Goal: Complete application form

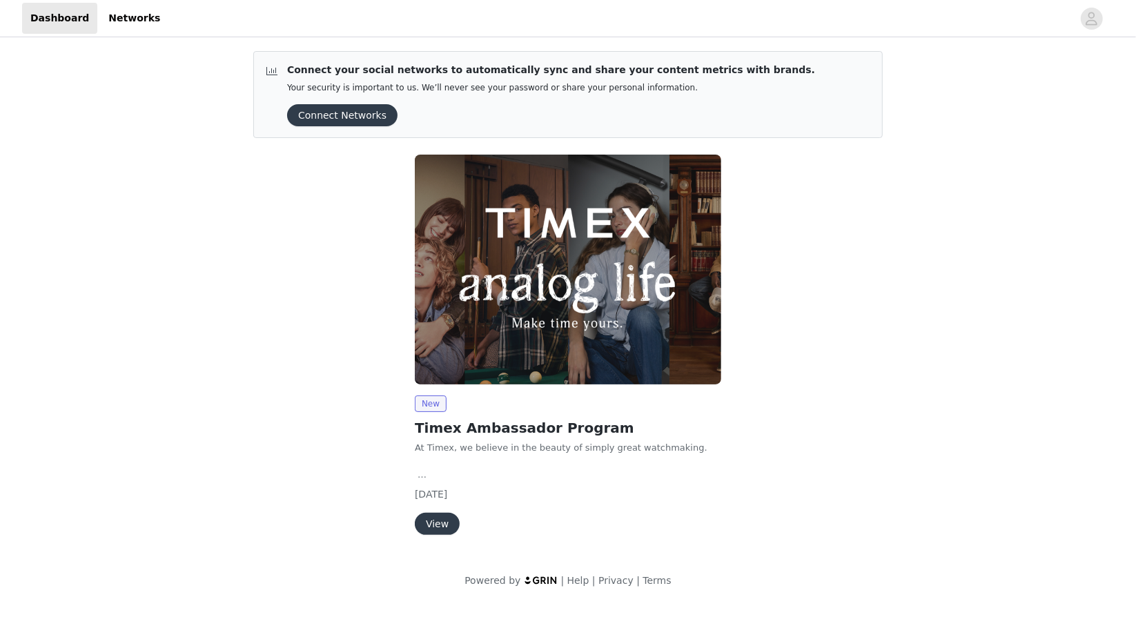
click at [431, 526] on button "View" at bounding box center [437, 524] width 45 height 22
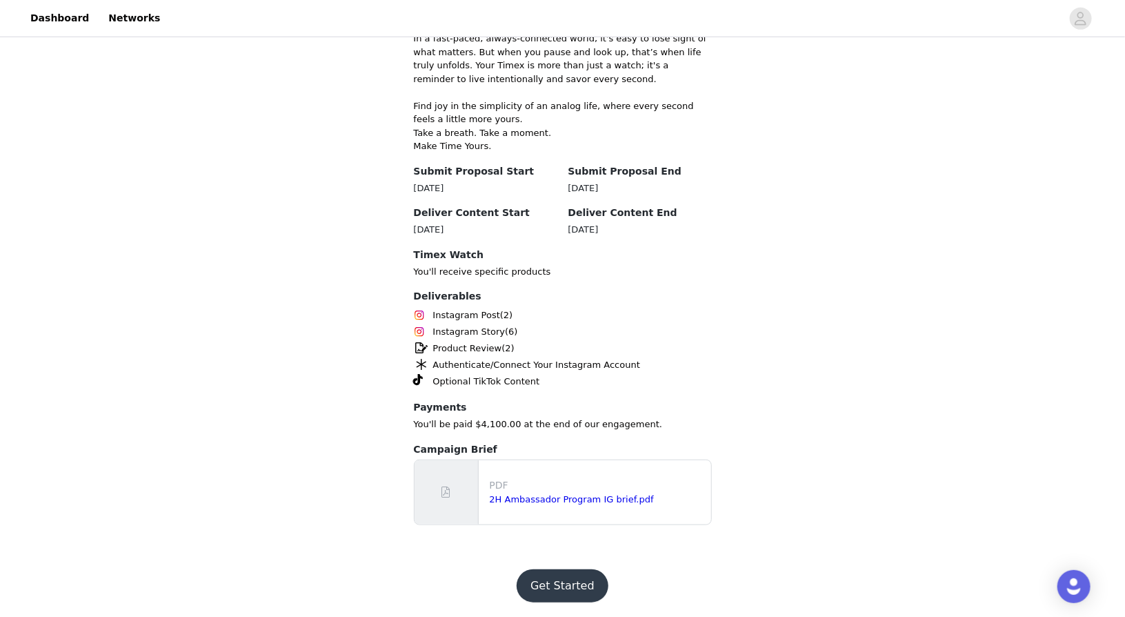
scroll to position [382, 0]
click at [573, 586] on button "Get Started" at bounding box center [563, 585] width 92 height 33
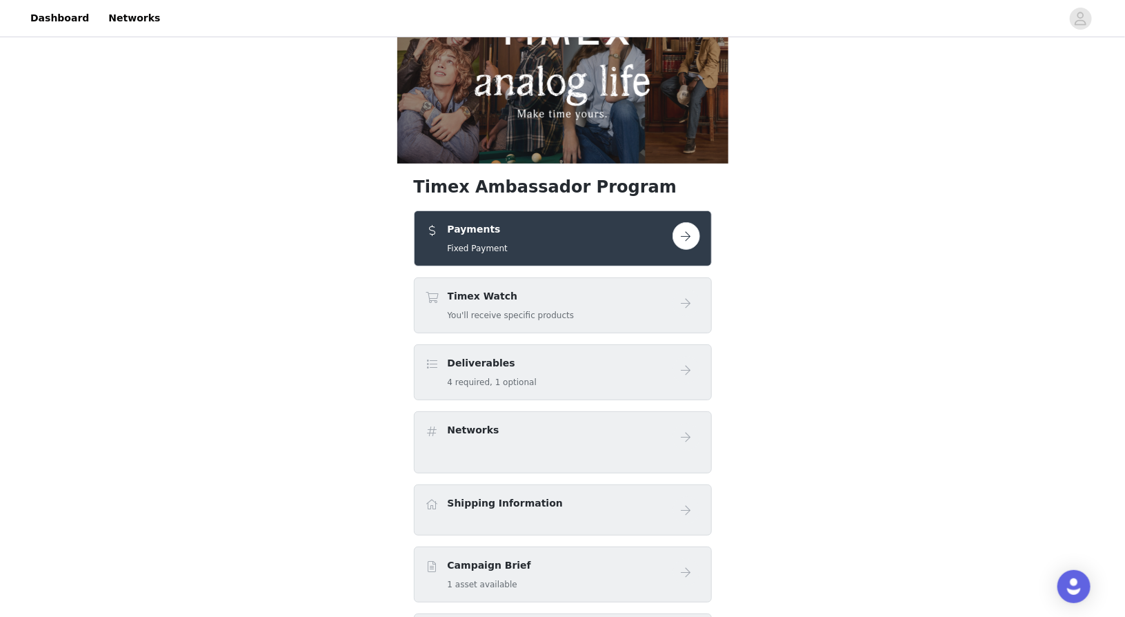
scroll to position [51, 0]
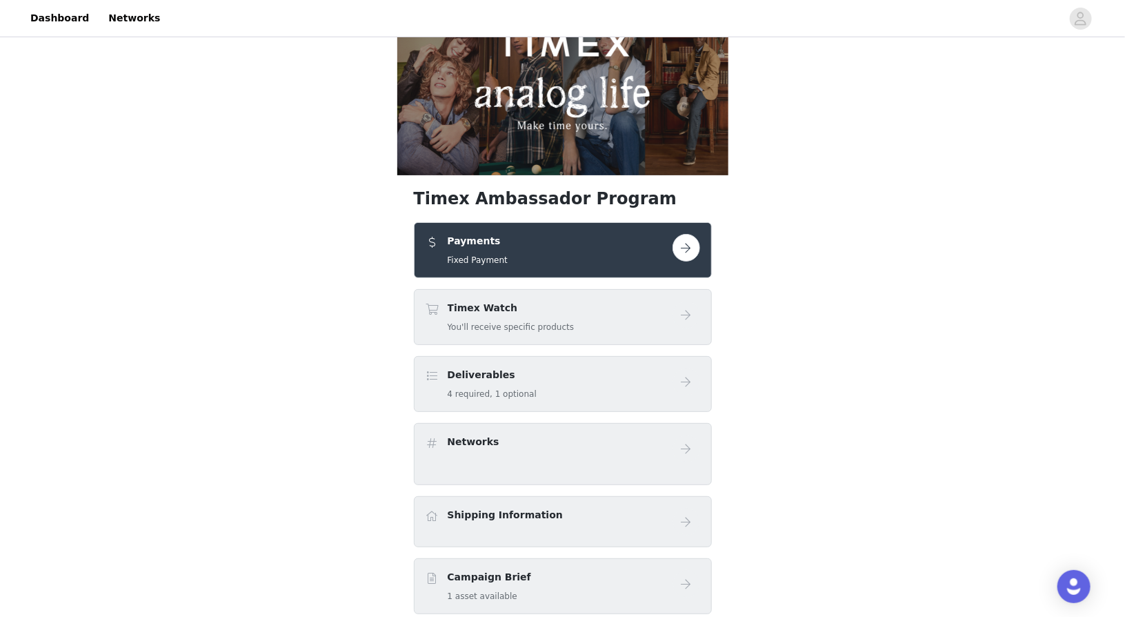
click at [688, 247] on button "button" at bounding box center [687, 248] width 28 height 28
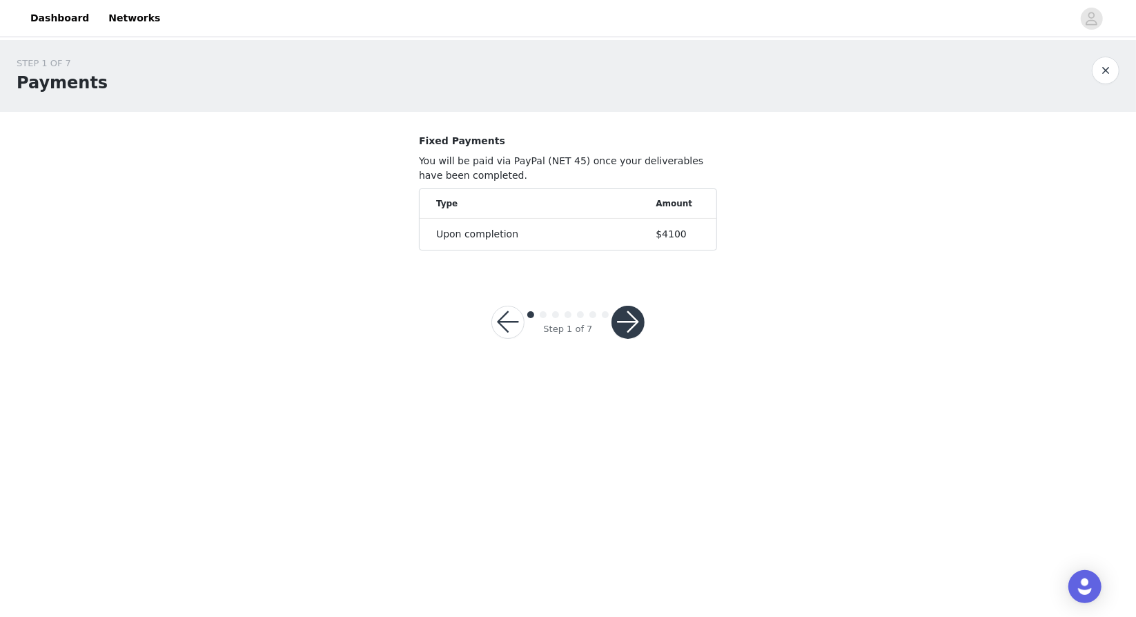
click at [638, 311] on button "button" at bounding box center [627, 322] width 33 height 33
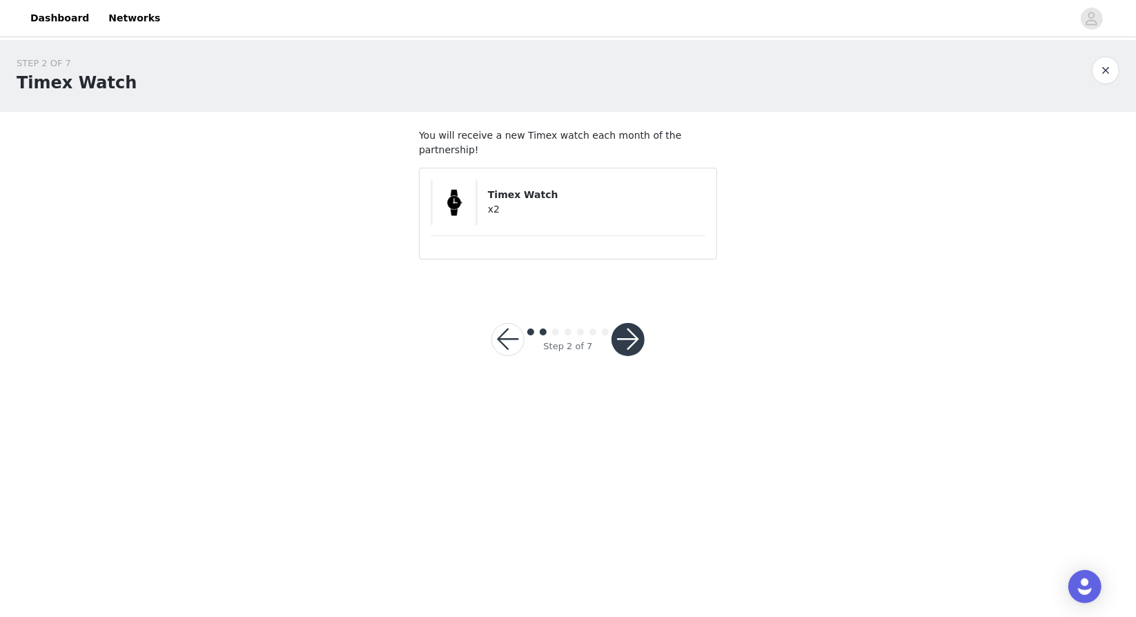
click at [637, 323] on button "button" at bounding box center [627, 339] width 33 height 33
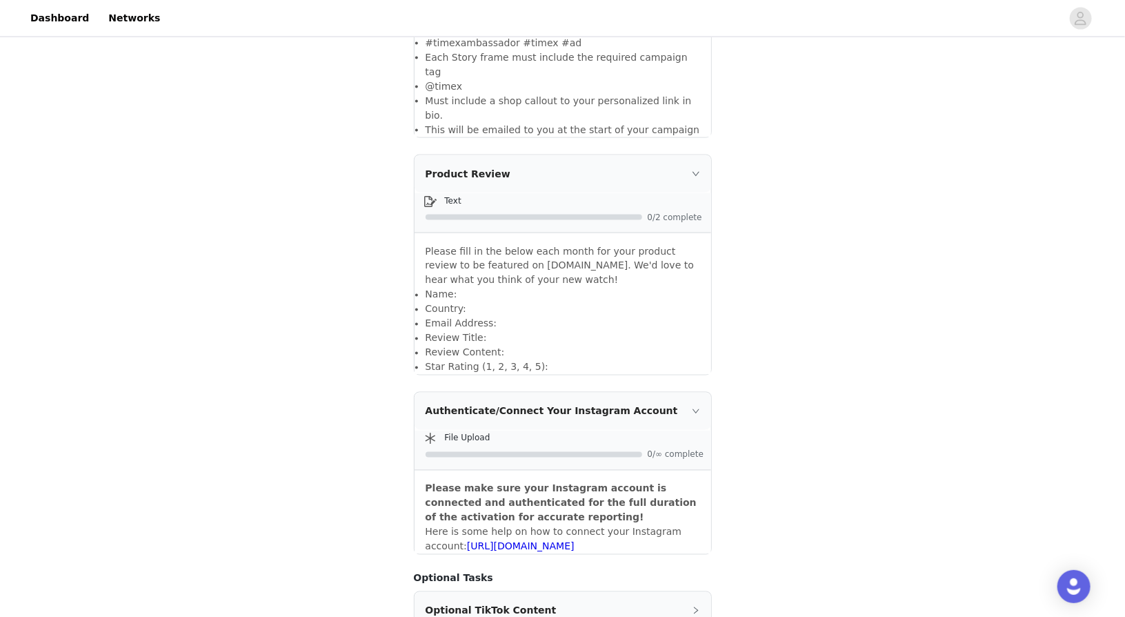
scroll to position [1141, 0]
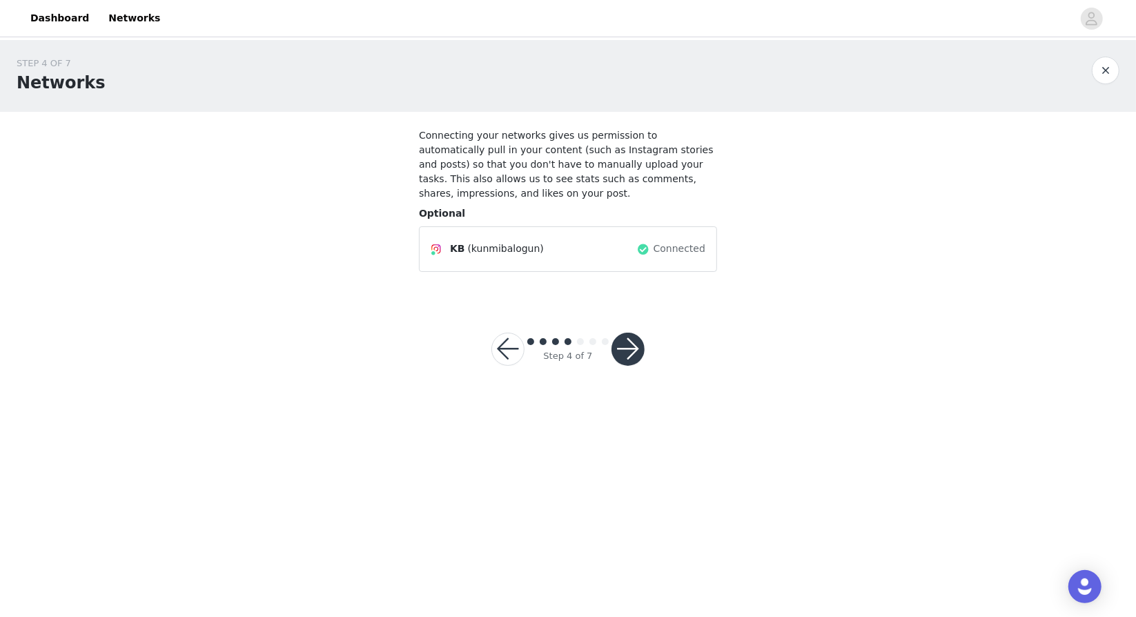
click at [502, 343] on button "button" at bounding box center [507, 349] width 33 height 33
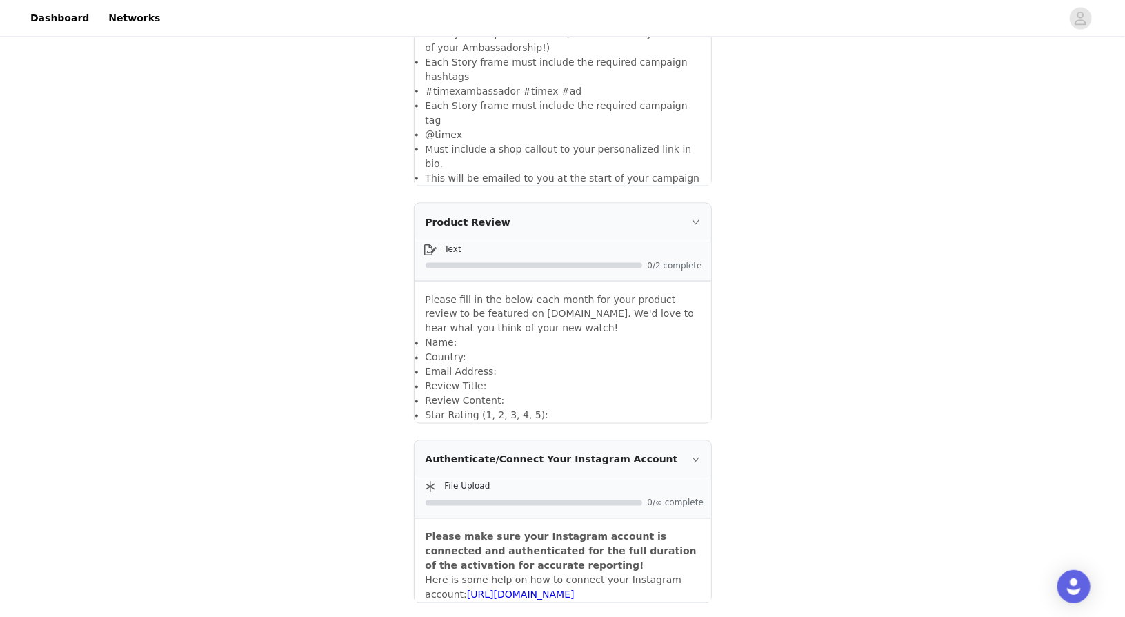
scroll to position [1141, 0]
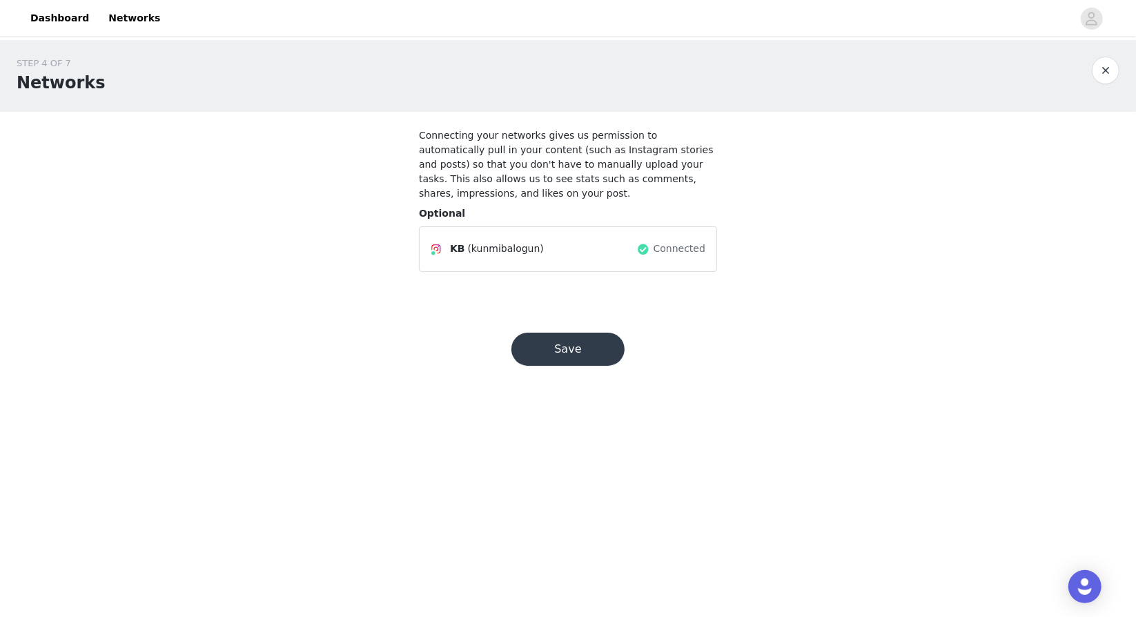
click at [582, 336] on button "Save" at bounding box center [567, 349] width 113 height 33
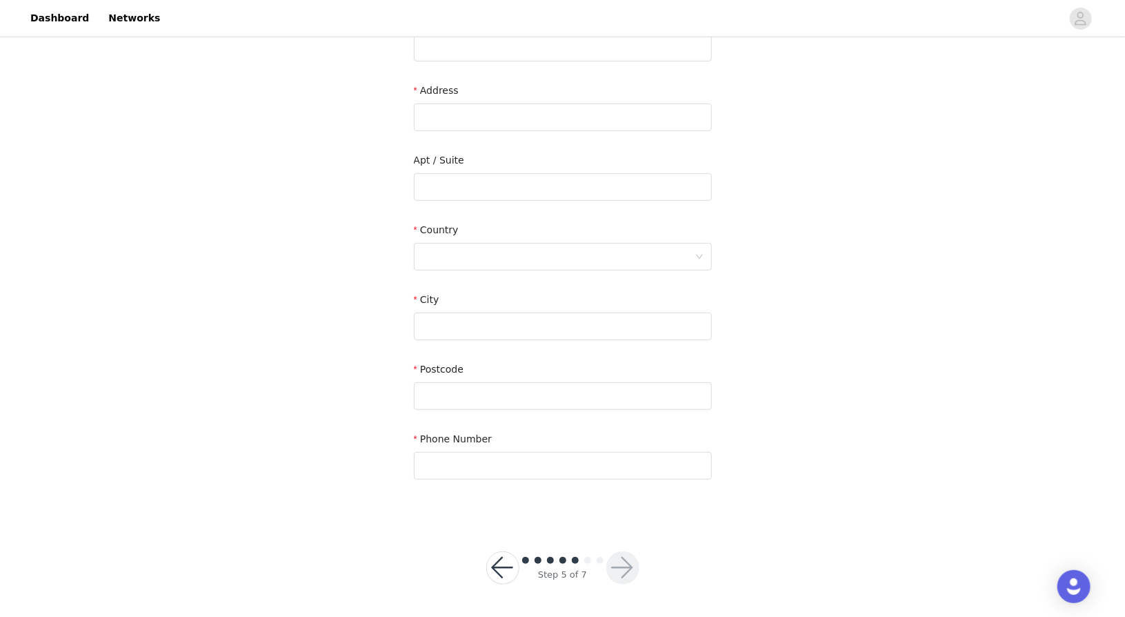
scroll to position [6, 0]
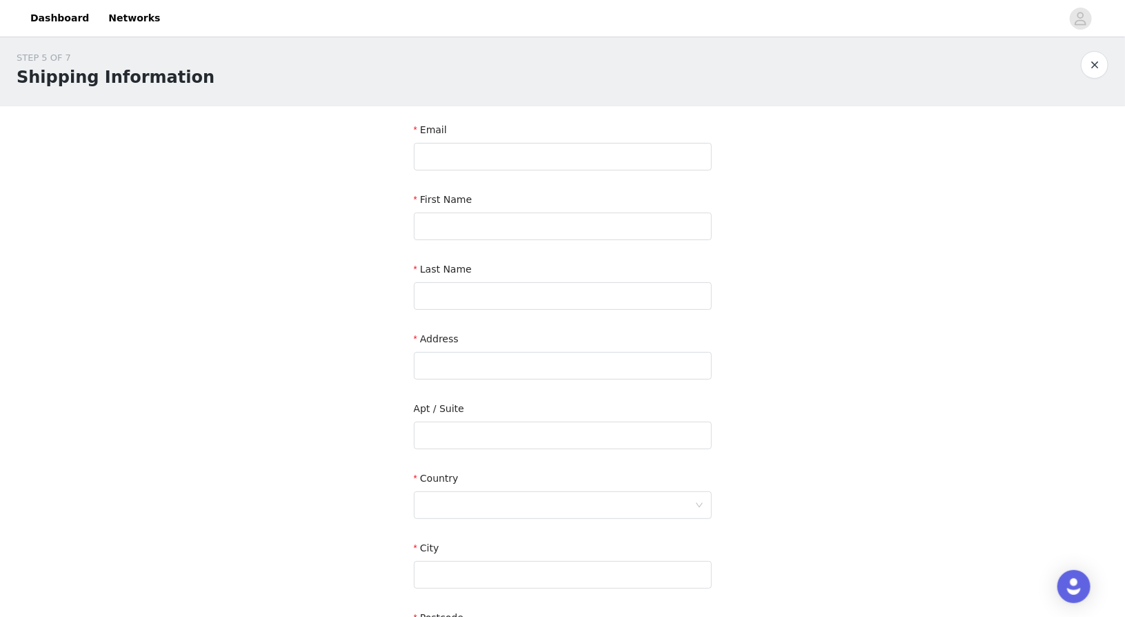
click at [439, 139] on div "Email" at bounding box center [563, 133] width 298 height 20
click at [440, 147] on input "text" at bounding box center [563, 157] width 298 height 28
type input "K"
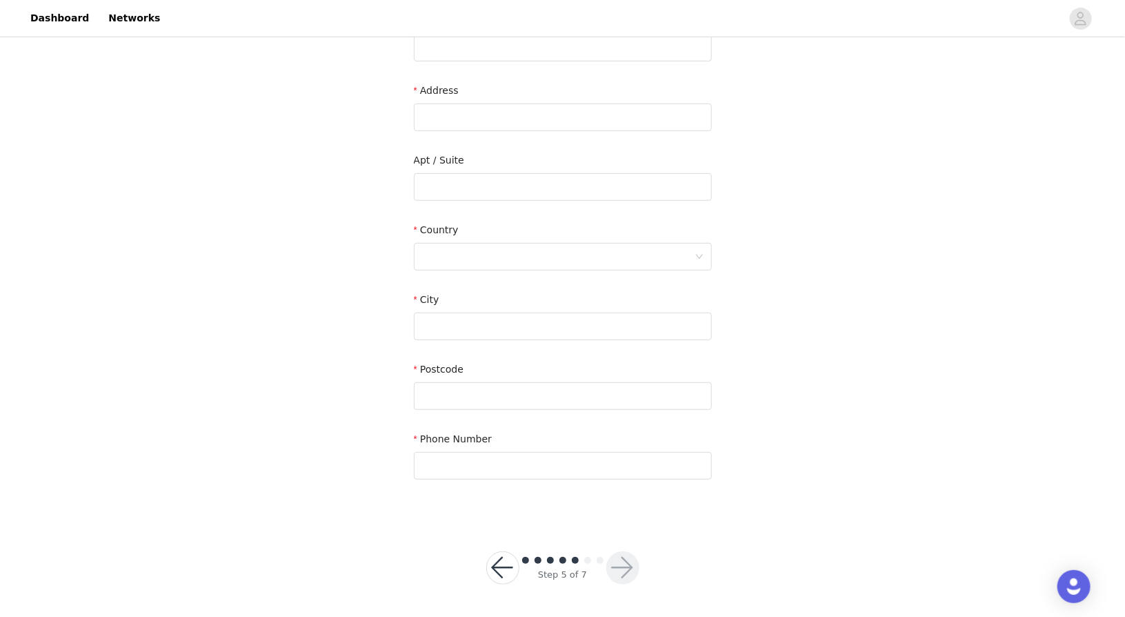
type input "k"
click at [504, 562] on button "button" at bounding box center [502, 567] width 33 height 33
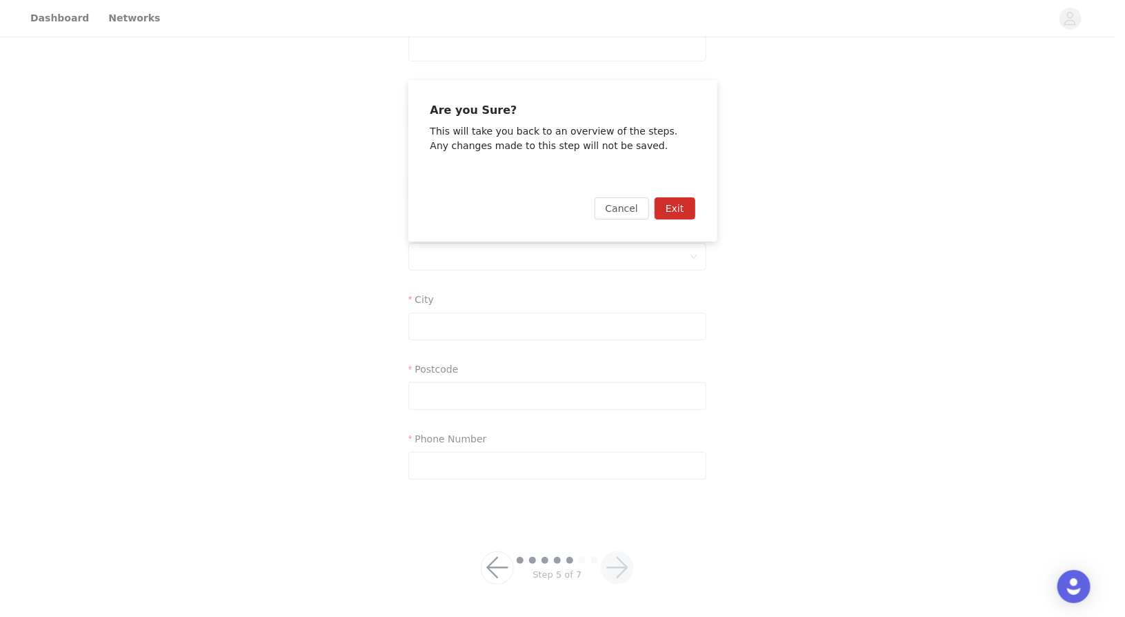
click at [684, 215] on button "Exit" at bounding box center [675, 208] width 41 height 22
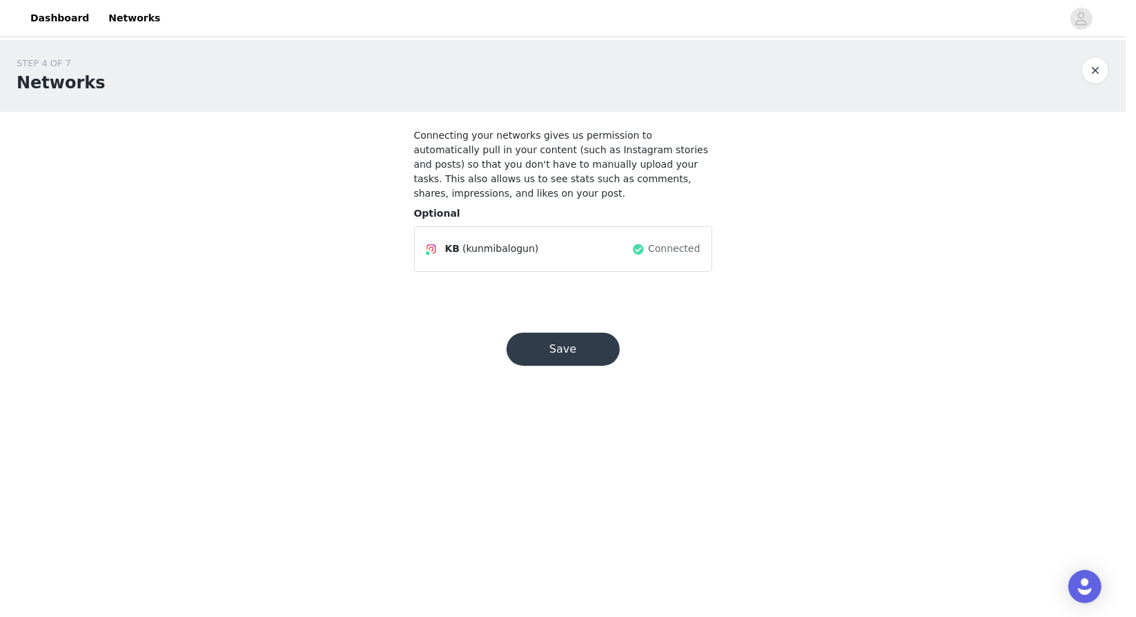
drag, startPoint x: 1135, startPoint y: 233, endPoint x: 1130, endPoint y: 404, distance: 171.9
click at [1133, 400] on html "Dashboard Networks STEP 4 OF 7 Networks Connecting your networks gives us permi…" at bounding box center [568, 308] width 1136 height 617
click at [44, 71] on h1 "Networks" at bounding box center [61, 82] width 89 height 25
click at [526, 333] on button "Save" at bounding box center [562, 349] width 113 height 33
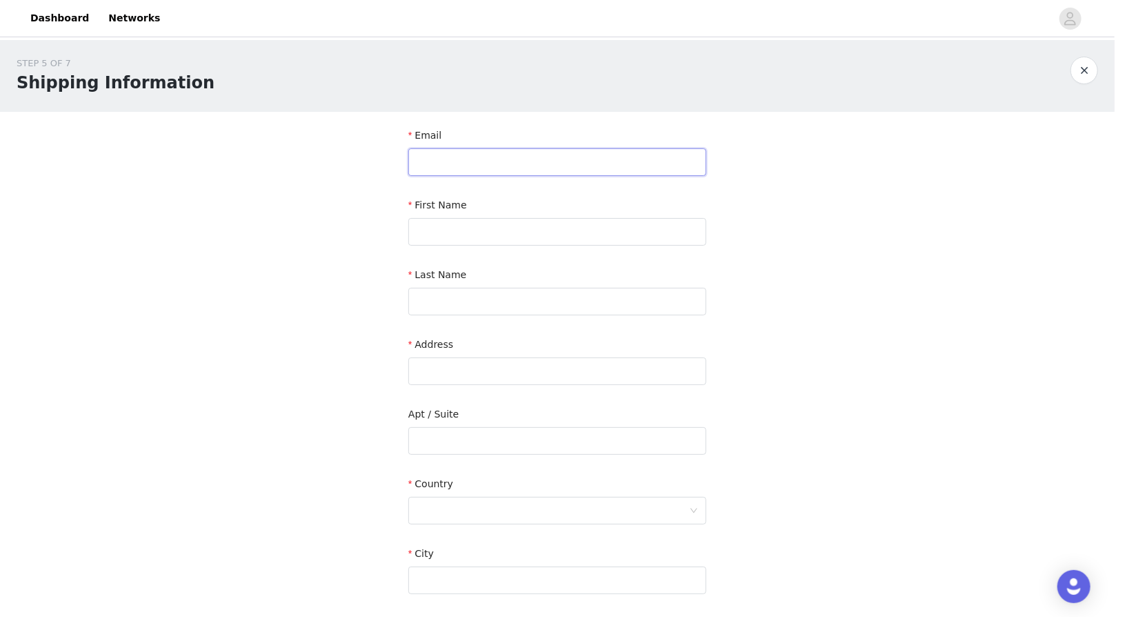
click at [529, 150] on input "text" at bounding box center [557, 162] width 298 height 28
type input "[EMAIL_ADDRESS][DOMAIN_NAME]"
type input "k"
type input "kunmi"
type input "b"
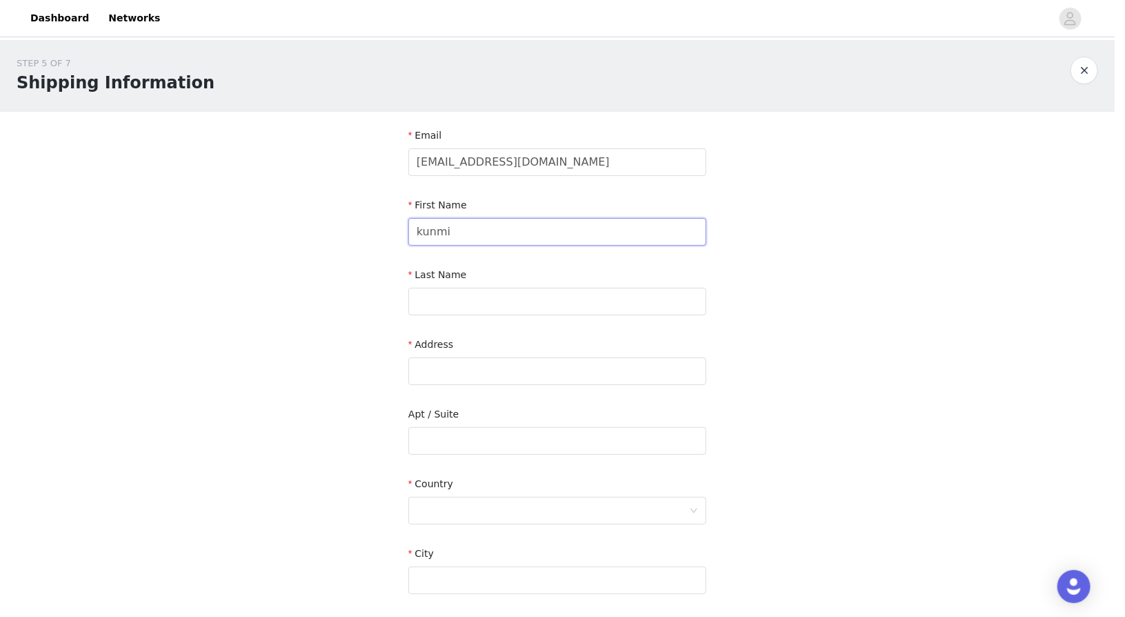
click at [508, 229] on input "kunmi" at bounding box center [557, 232] width 298 height 28
type input "Kunmi"
type input "[PERSON_NAME]"
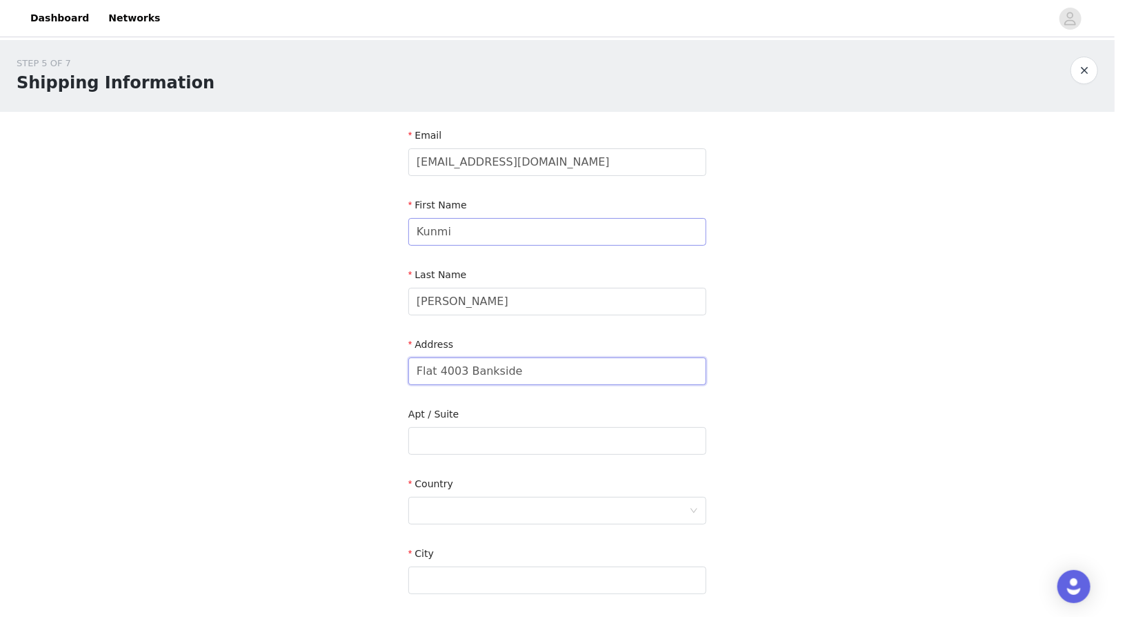
type input "Flat 4003 Bankside"
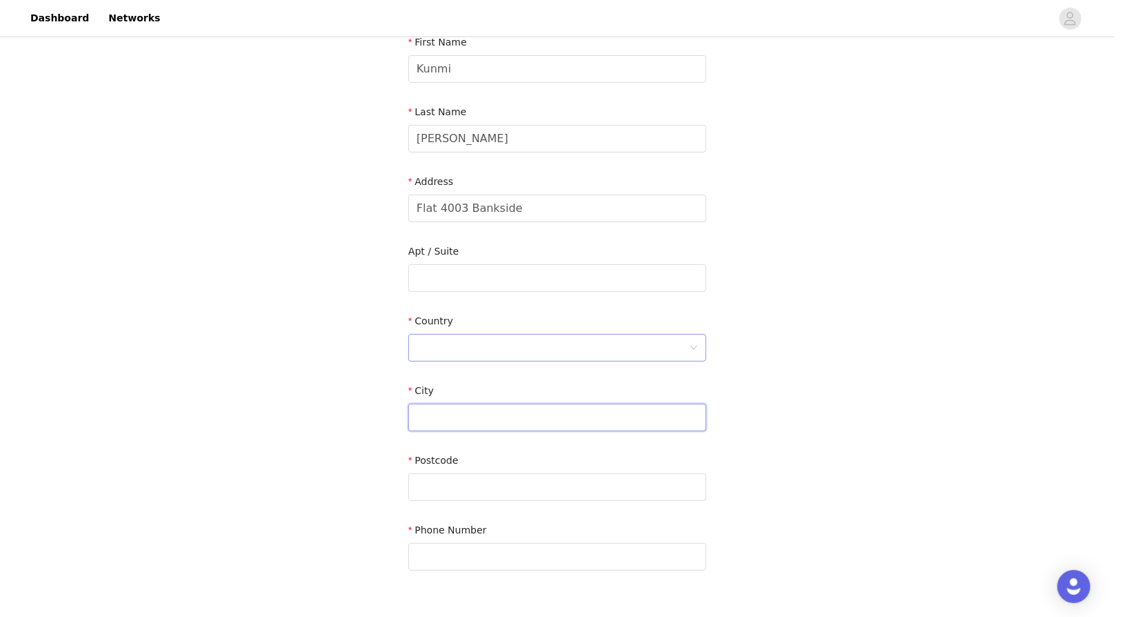
scroll to position [254, 0]
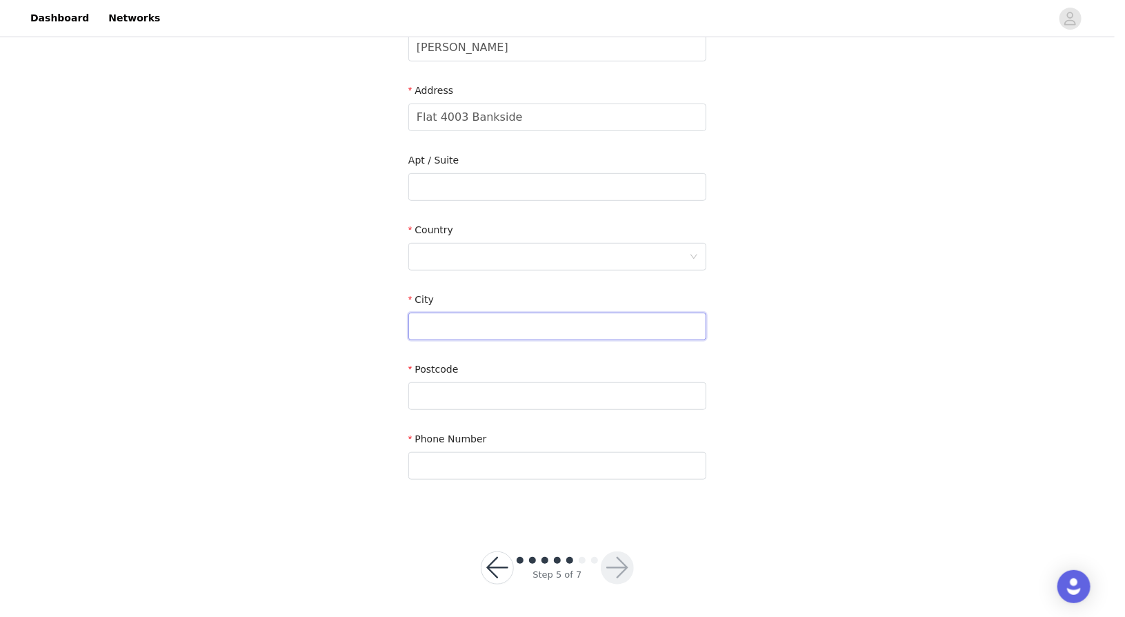
click at [464, 315] on input "text" at bounding box center [557, 327] width 298 height 28
click at [467, 244] on div at bounding box center [553, 257] width 273 height 26
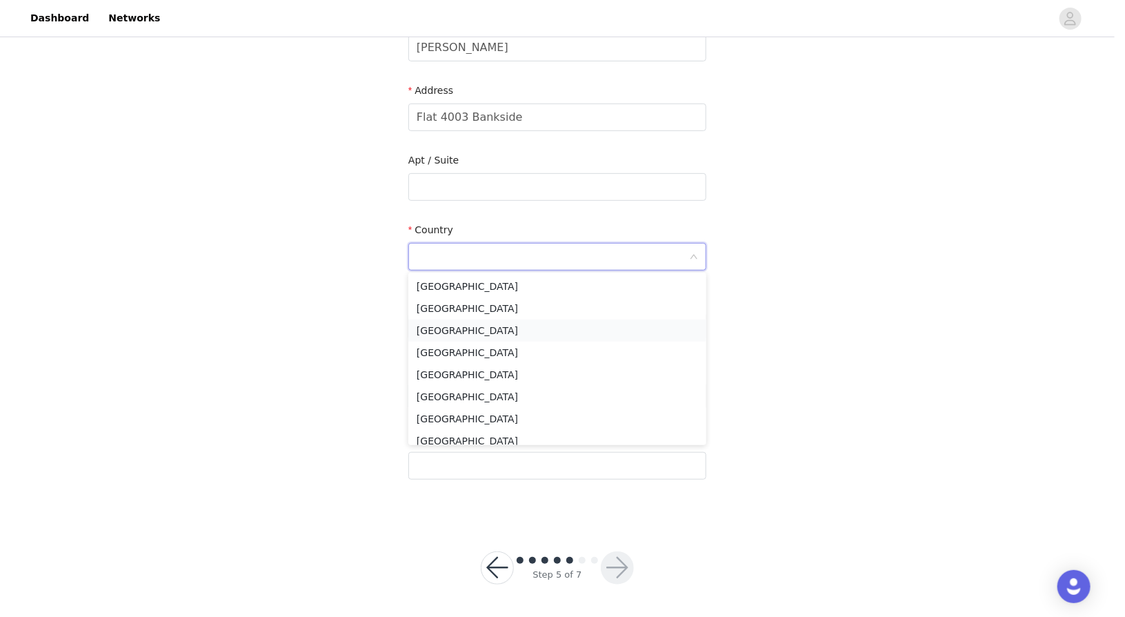
click at [587, 332] on li "[GEOGRAPHIC_DATA]" at bounding box center [557, 330] width 298 height 22
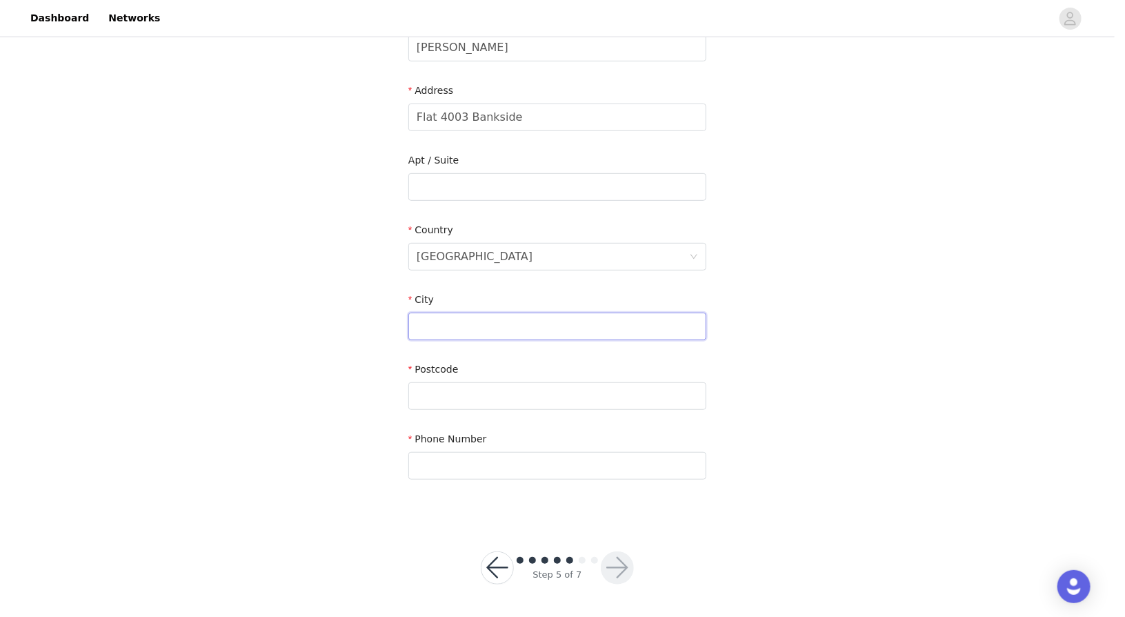
click at [486, 329] on input "text" at bounding box center [557, 327] width 298 height 28
type input "M"
type input "Salford"
type input "M3 7JB"
type input "07429512447"
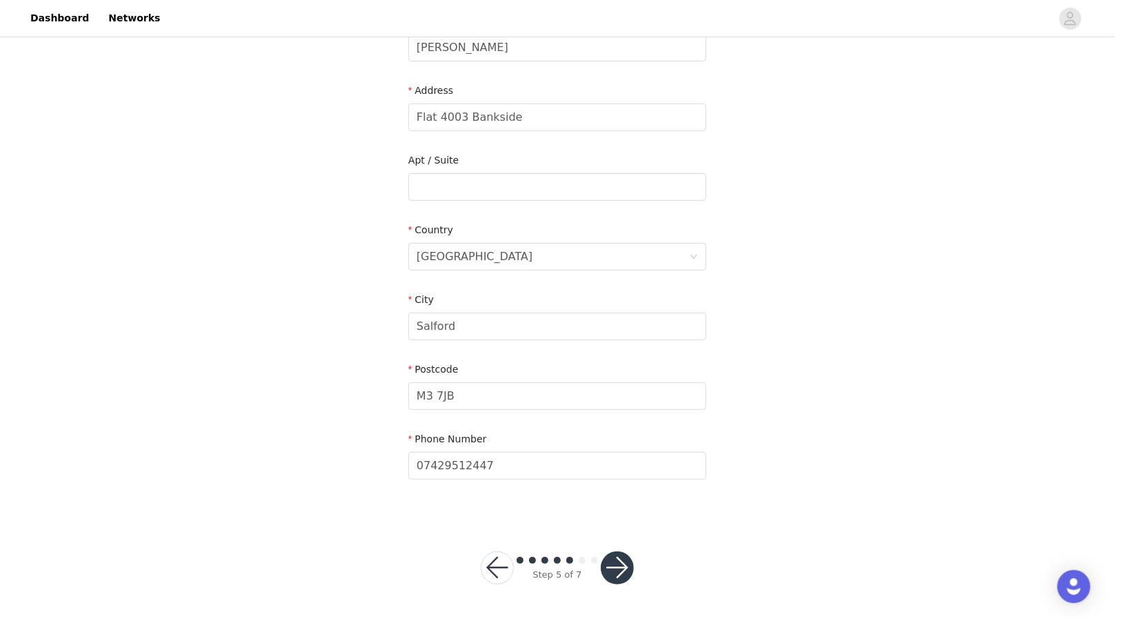
click at [613, 566] on button "button" at bounding box center [617, 567] width 33 height 33
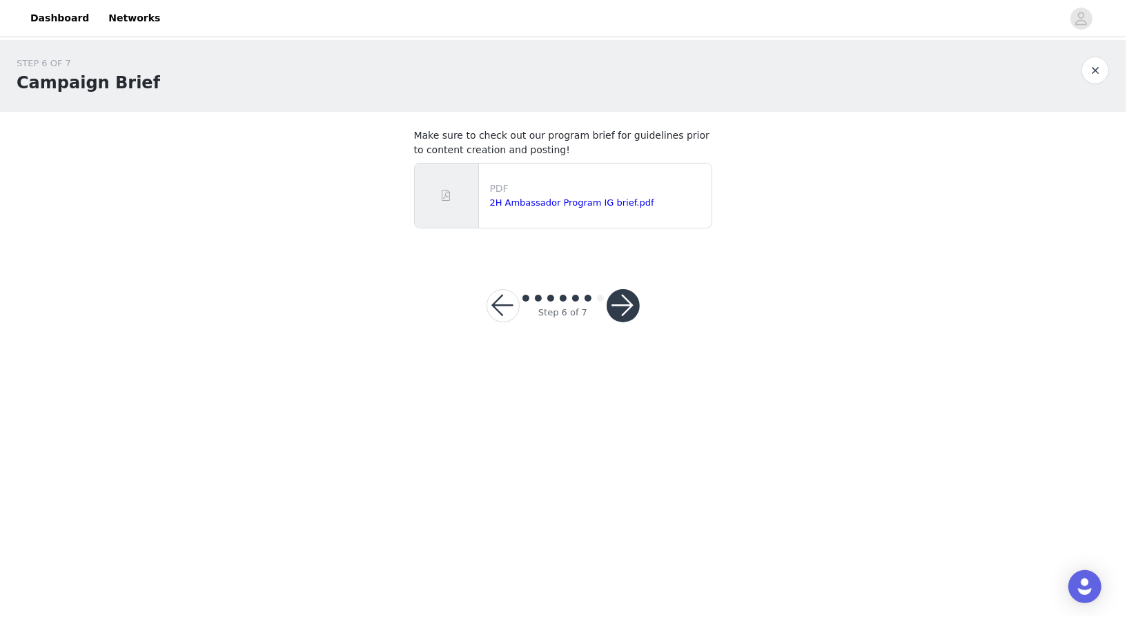
click at [809, 463] on body "Dashboard Networks STEP 6 OF 7 Campaign Brief Make sure to check out our progra…" at bounding box center [562, 308] width 1125 height 617
click at [572, 201] on link "2H Ambassador Program IG brief.pdf" at bounding box center [572, 202] width 164 height 10
click at [620, 296] on button "button" at bounding box center [622, 305] width 33 height 33
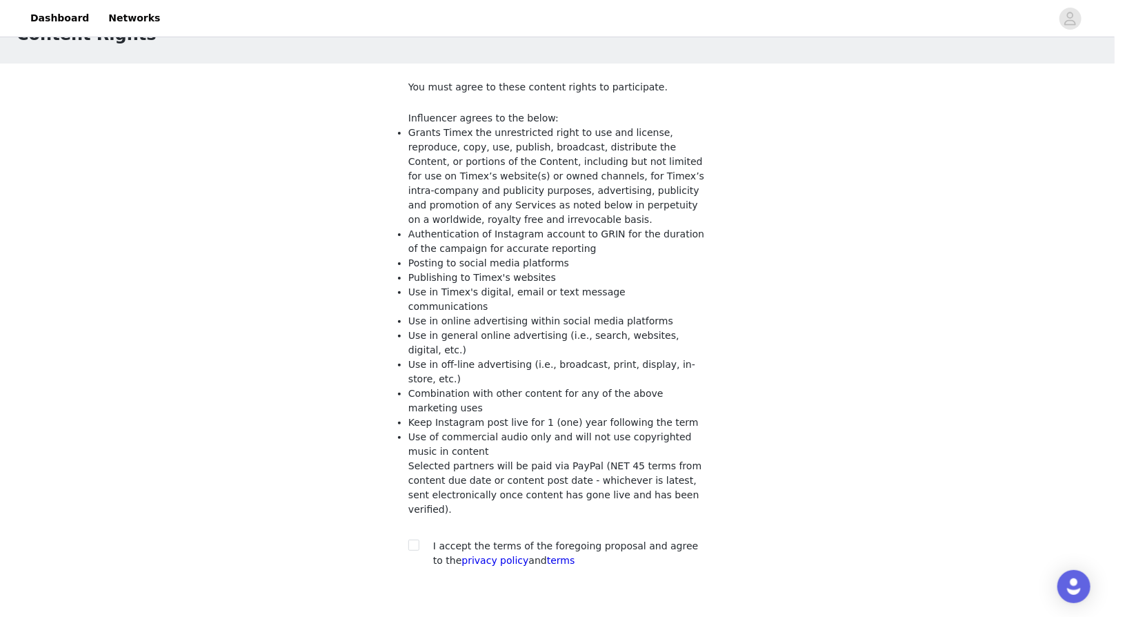
scroll to position [50, 0]
drag, startPoint x: 744, startPoint y: 455, endPoint x: 513, endPoint y: 267, distance: 297.2
click at [513, 267] on div "STEP 7 OF 7 Content Rights You must agree to these content rights to participat…" at bounding box center [557, 297] width 1115 height 615
click at [513, 269] on li "Publishing to Timex's websites" at bounding box center [557, 276] width 298 height 14
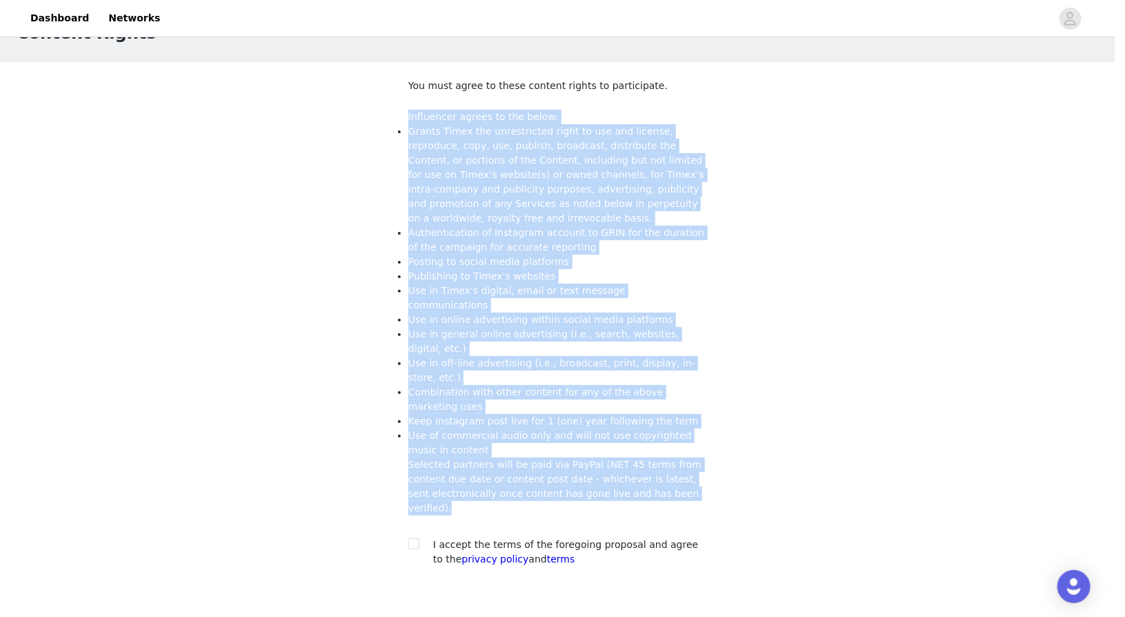
drag, startPoint x: 398, startPoint y: 109, endPoint x: 720, endPoint y: 418, distance: 446.5
click at [720, 418] on section "You must agree to these content rights to participate. Influencer agrees to the…" at bounding box center [557, 333] width 331 height 543
copy span "Loremipsum dolors am con adipi: Elitse Doeiu tem incididuntut labor et dol mag …"
click at [379, 316] on div "STEP 7 OF 7 Content Rights You must agree to these content rights to participat…" at bounding box center [557, 297] width 1115 height 615
